Goal: Task Accomplishment & Management: Complete application form

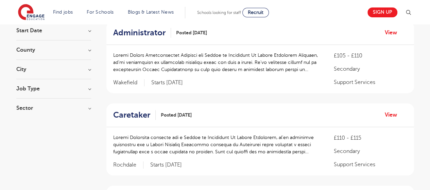
scroll to position [69, 0]
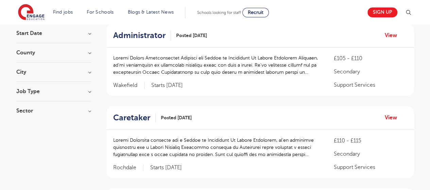
click at [87, 50] on h3 "County" at bounding box center [53, 52] width 75 height 5
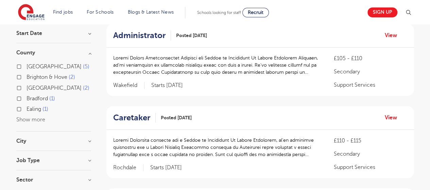
click at [27, 66] on label "West Sussex 5" at bounding box center [58, 66] width 63 height 9
click at [27, 66] on input "West Sussex 5" at bounding box center [29, 66] width 4 height 4
checkbox input "true"
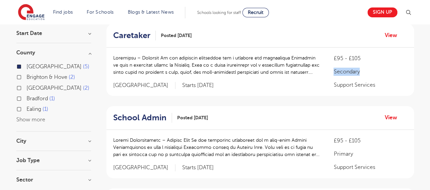
drag, startPoint x: 424, startPoint y: 54, endPoint x: 427, endPoint y: 65, distance: 11.6
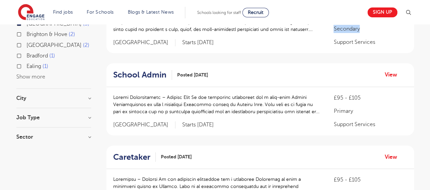
scroll to position [114, 0]
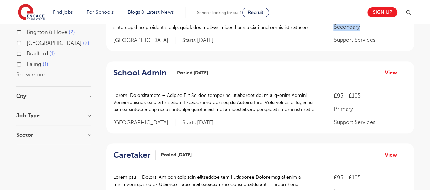
click at [29, 42] on input "East Sussex 2" at bounding box center [29, 42] width 4 height 4
checkbox input "true"
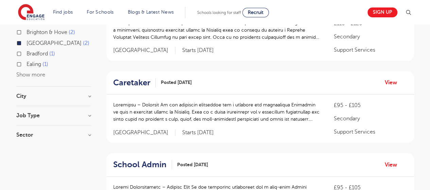
click at [17, 26] on div "West Sussex 5" at bounding box center [53, 22] width 75 height 11
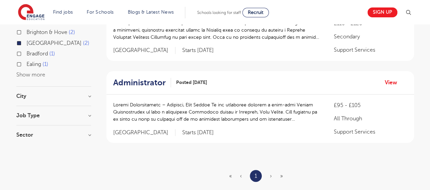
click at [27, 31] on label "Brighton & Hove 2" at bounding box center [51, 32] width 49 height 9
click at [27, 31] on input "Brighton & Hove 2" at bounding box center [29, 31] width 4 height 4
checkbox input "true"
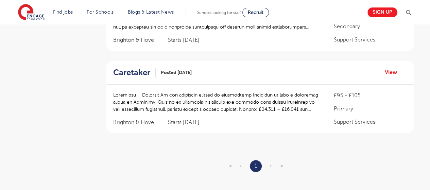
scroll to position [312, 0]
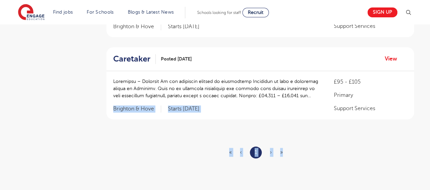
drag, startPoint x: 429, startPoint y: 123, endPoint x: 433, endPoint y: 106, distance: 17.3
click at [430, 105] on html "Find jobs All vacancies We have one of the UK's largest database. and with hund…" at bounding box center [215, 35] width 430 height 694
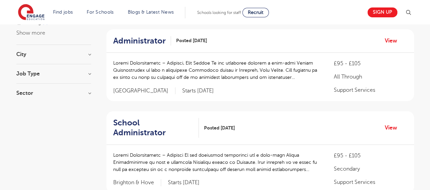
scroll to position [56, 0]
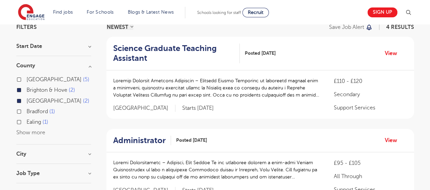
click at [24, 78] on div "West Sussex 5" at bounding box center [53, 80] width 75 height 11
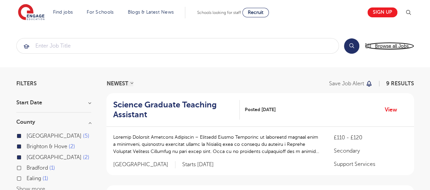
click at [392, 47] on span "Browse all Jobs" at bounding box center [392, 46] width 34 height 8
click at [386, 46] on span "Browse all Jobs" at bounding box center [392, 46] width 34 height 8
click at [387, 48] on span "Browse all Jobs" at bounding box center [392, 46] width 34 height 8
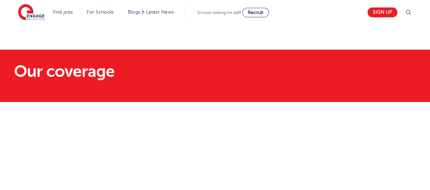
scroll to position [70, 0]
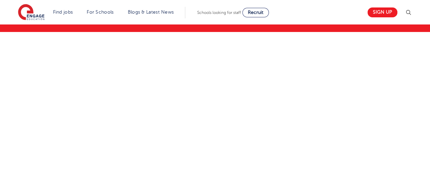
drag, startPoint x: 435, startPoint y: 20, endPoint x: 435, endPoint y: 38, distance: 17.4
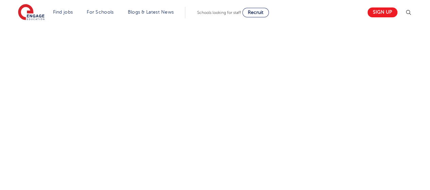
scroll to position [102, 0]
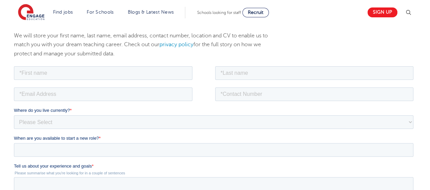
click at [115, 79] on input "text" at bounding box center [103, 74] width 179 height 14
type input "Jessica"
click at [263, 76] on input "text" at bounding box center [314, 74] width 199 height 14
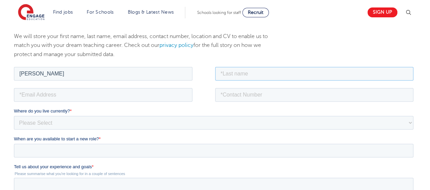
type input "Brokenshire"
click at [235, 97] on input "tel" at bounding box center [314, 95] width 199 height 14
type input "+447859893362"
click at [103, 84] on fieldset "Jessica Brokenshire" at bounding box center [215, 75] width 402 height 21
click at [104, 94] on input "email" at bounding box center [103, 95] width 179 height 14
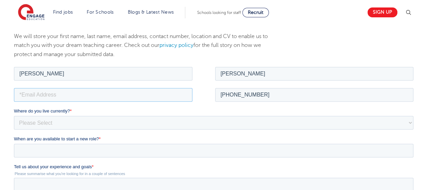
type input "jessicabrokenshire2003@gmail.com"
click at [92, 120] on select "Please Select UK Canada Ireland Australia New Zealand Europe USA South Africa J…" at bounding box center [214, 123] width 400 height 14
select select "UK"
click at [14, 116] on select "Please Select UK Canada Ireland Australia New Zealand Europe USA South Africa J…" at bounding box center [214, 123] width 400 height 14
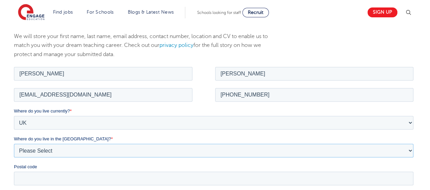
click at [81, 153] on select "Please Select Overseas Barnsley Bedfordshire Berkshire Bournemouth Bracknell Fo…" at bounding box center [214, 151] width 400 height 14
select select "Portsmouth"
click at [14, 144] on select "Please Select Overseas Barnsley Bedfordshire Berkshire Bournemouth Bracknell Fo…" at bounding box center [214, 151] width 400 height 14
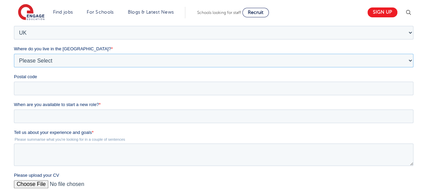
scroll to position [168, 0]
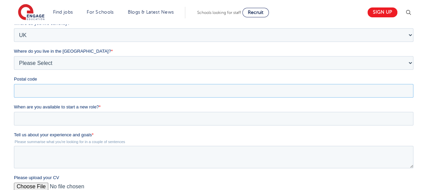
click at [171, 96] on input "Postal code" at bounding box center [214, 91] width 400 height 14
type input "PO1 2DD"
click at [80, 114] on input "When are you available to start a new role? *" at bounding box center [214, 119] width 400 height 14
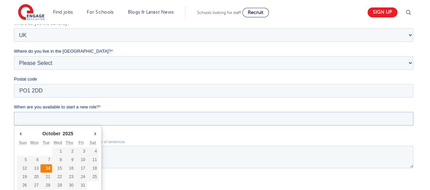
type div "2025-10-14"
type input "2025/10/14"
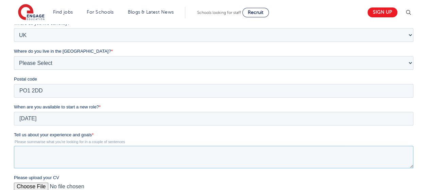
click at [70, 155] on textarea "Tell us about your experience and goals *" at bounding box center [214, 157] width 400 height 22
type textarea "i"
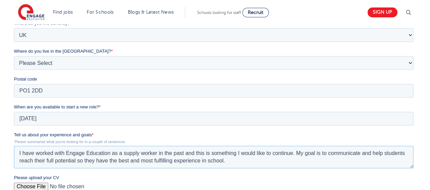
type textarea "I have worked with Engage Education as a supply worker in the past and this is …"
click at [38, 186] on input "Please upload your CV" at bounding box center [214, 190] width 400 height 14
type input "C:\fakepath\Jess Brokenshire CV (30).pdf"
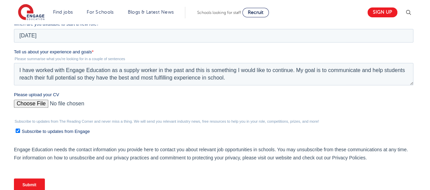
scroll to position [252, 0]
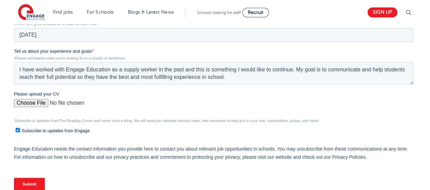
click at [33, 180] on input "Submit" at bounding box center [29, 184] width 31 height 13
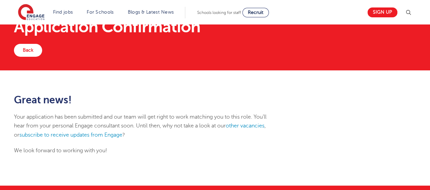
scroll to position [28, 0]
click at [30, 49] on link "Back" at bounding box center [28, 50] width 28 height 13
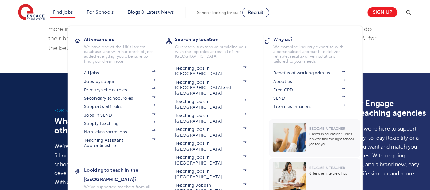
scroll to position [438, 0]
click at [112, 71] on link "All jobs" at bounding box center [119, 72] width 71 height 5
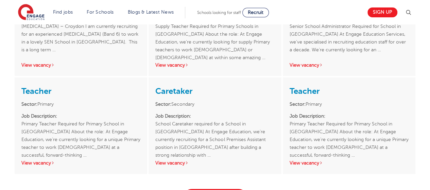
scroll to position [1084, 0]
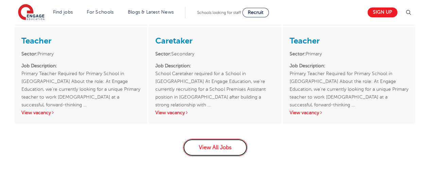
click at [237, 139] on link "View All Jobs" at bounding box center [215, 148] width 65 height 18
click at [229, 145] on link "View All Jobs" at bounding box center [215, 148] width 65 height 18
